Goal: Task Accomplishment & Management: Manage account settings

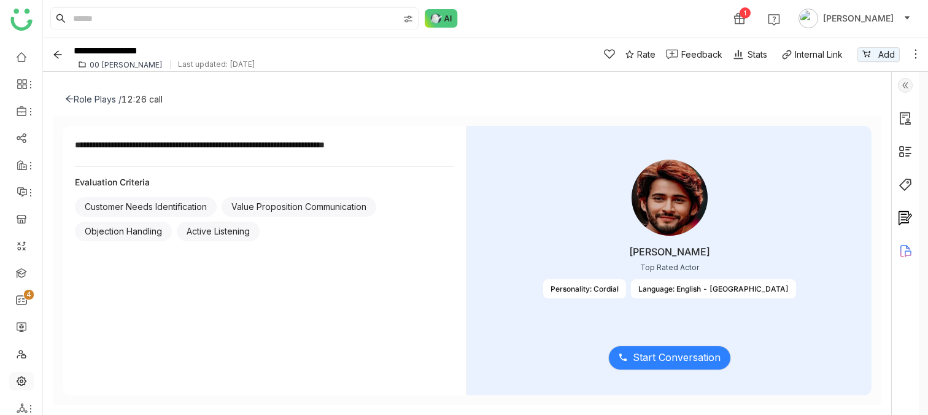
click at [21, 376] on link at bounding box center [21, 380] width 11 height 10
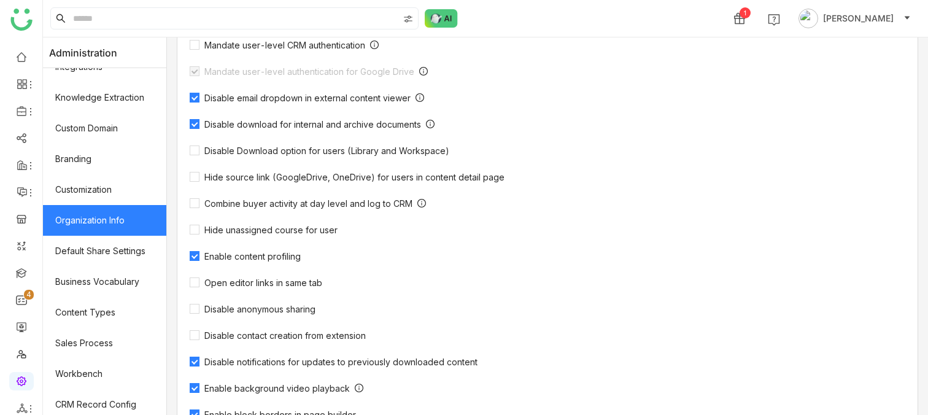
scroll to position [380, 0]
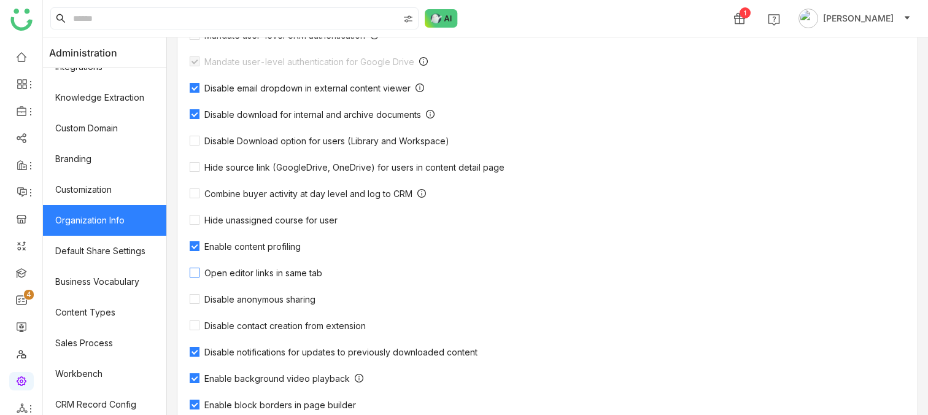
drag, startPoint x: 331, startPoint y: 245, endPoint x: 207, endPoint y: 245, distance: 124.5
click at [207, 266] on div "Open editor links in same tab" at bounding box center [436, 272] width 493 height 12
copy span "Open editor links in same tab"
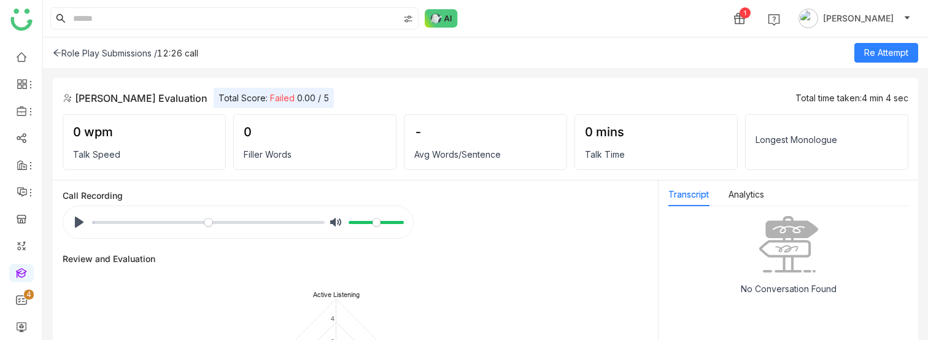
scroll to position [86, 0]
